Goal: Task Accomplishment & Management: Use online tool/utility

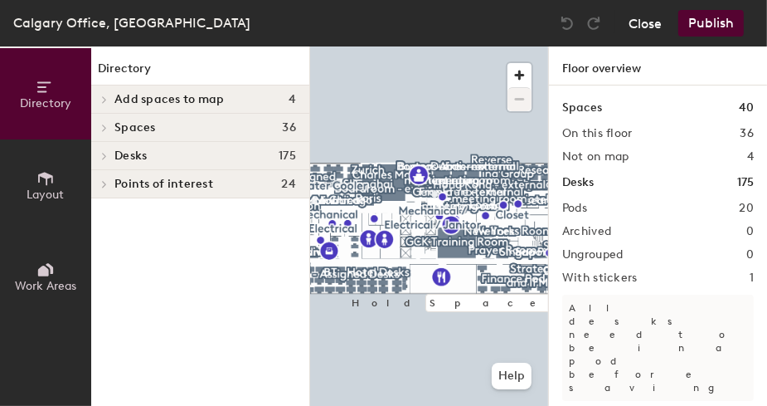
click at [660, 32] on button "Close" at bounding box center [645, 23] width 33 height 27
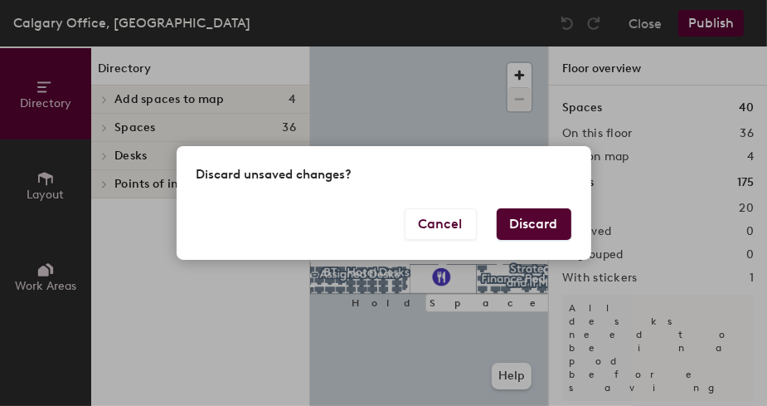
click at [531, 236] on button "Discard" at bounding box center [534, 224] width 75 height 32
click at [545, 231] on button "Discard" at bounding box center [534, 224] width 75 height 32
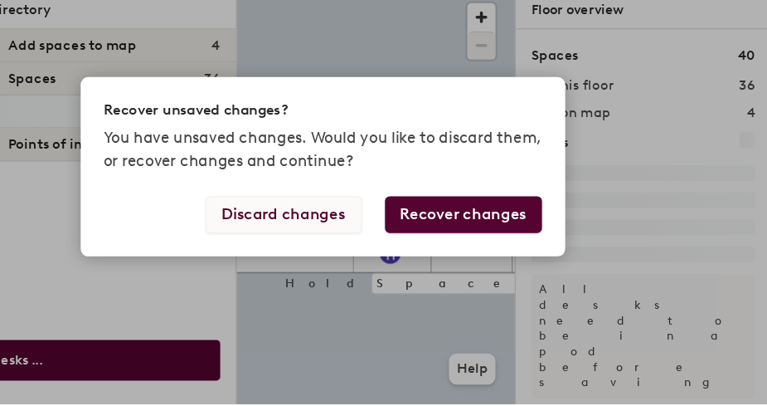
click at [362, 258] on button "Discard changes" at bounding box center [351, 244] width 134 height 32
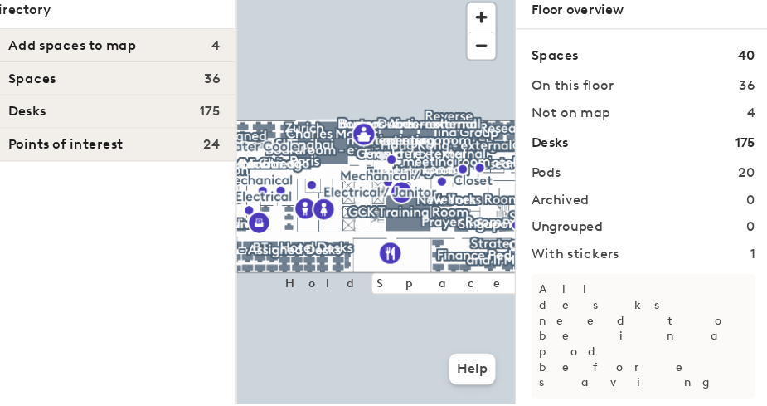
scroll to position [0, 3]
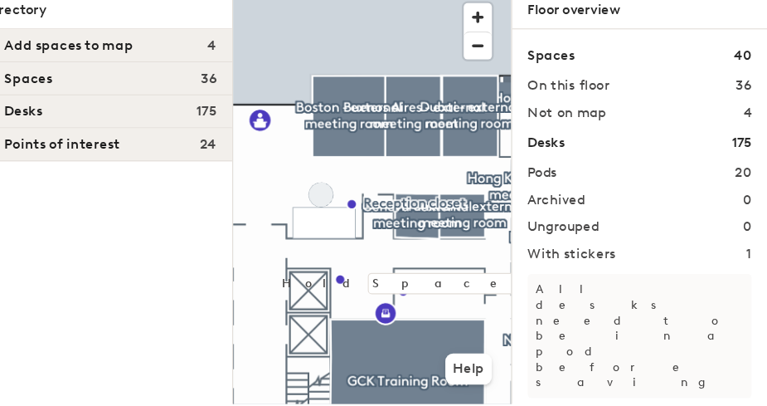
click at [740, 129] on h2 "36" at bounding box center [747, 133] width 14 height 13
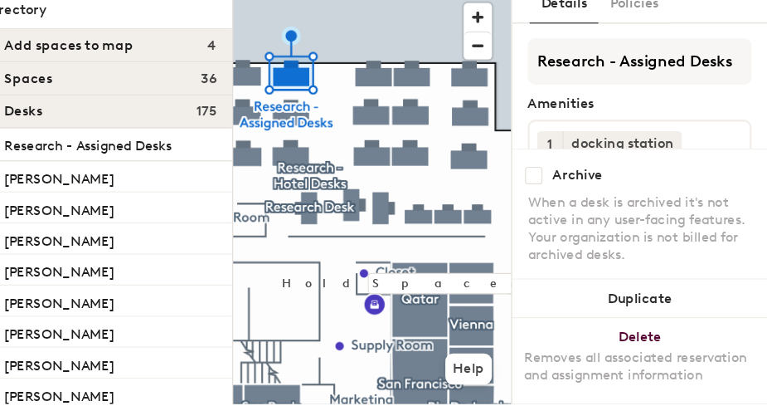
click at [739, 134] on div "Research - Assigned Desks Amenities 1 docking station 1 webcam 1 mouse 1 Adjust…" at bounding box center [658, 301] width 192 height 416
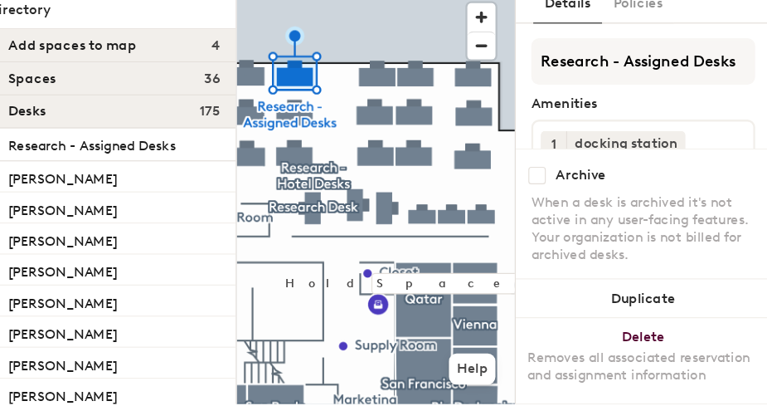
click at [736, 134] on div "Research - Assigned Desks Amenities 1 docking station 1 webcam 1 mouse 1 Adjust…" at bounding box center [658, 301] width 192 height 416
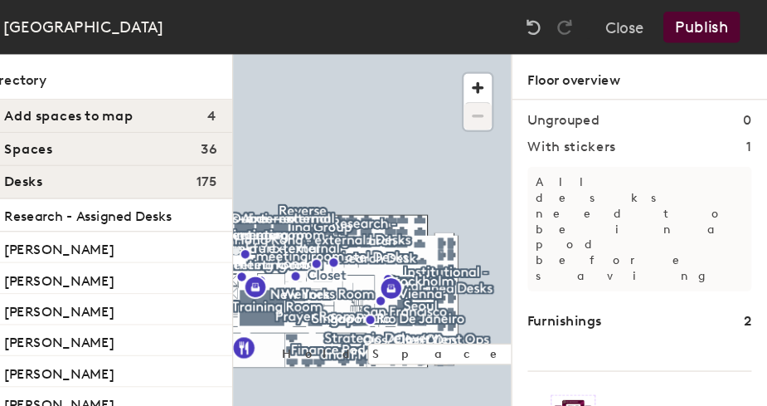
click at [724, 27] on button "Publish" at bounding box center [712, 23] width 66 height 27
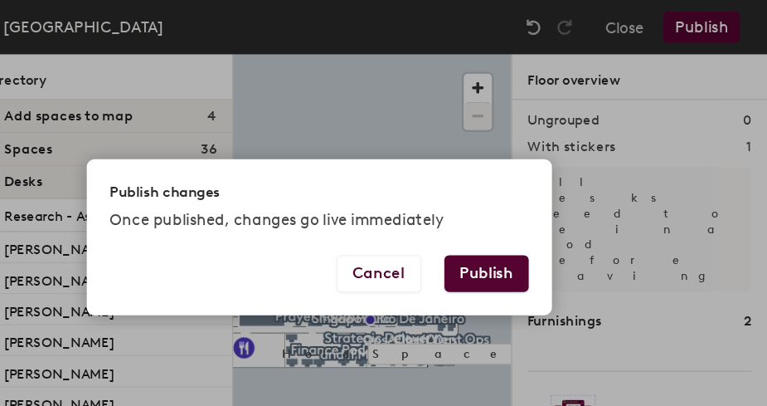
click at [530, 246] on button "Publish" at bounding box center [527, 234] width 72 height 32
